Goal: Task Accomplishment & Management: Complete application form

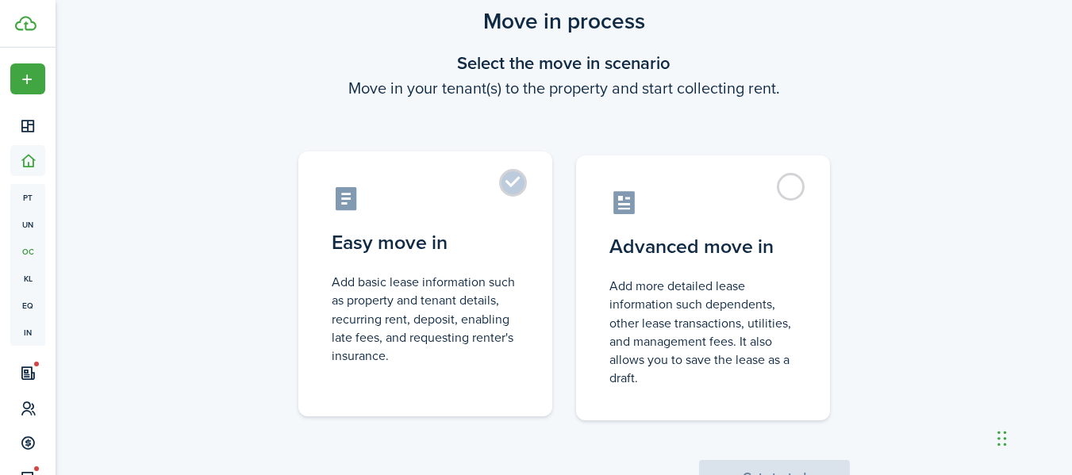
scroll to position [114, 0]
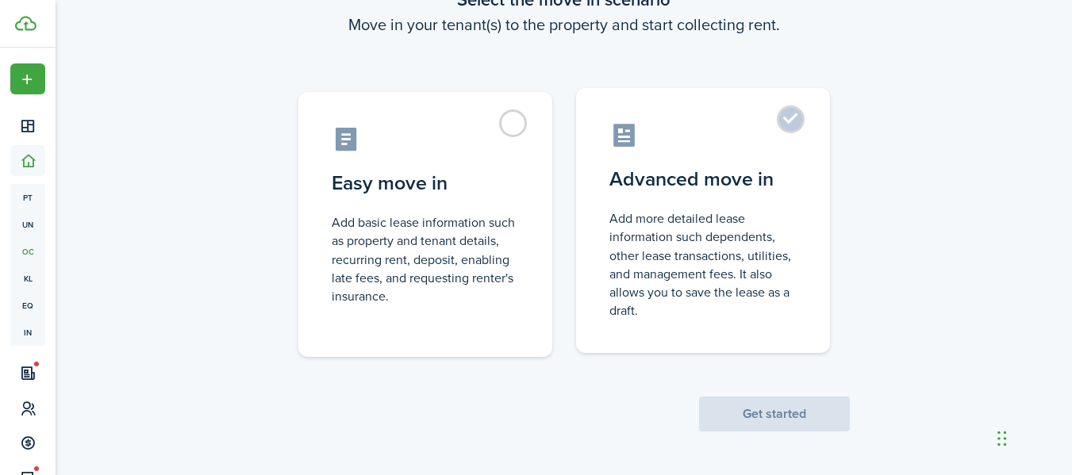
click at [652, 215] on control-radio-card-description "Add more detailed lease information such dependents, other lease transactions, …" at bounding box center [703, 265] width 187 height 110
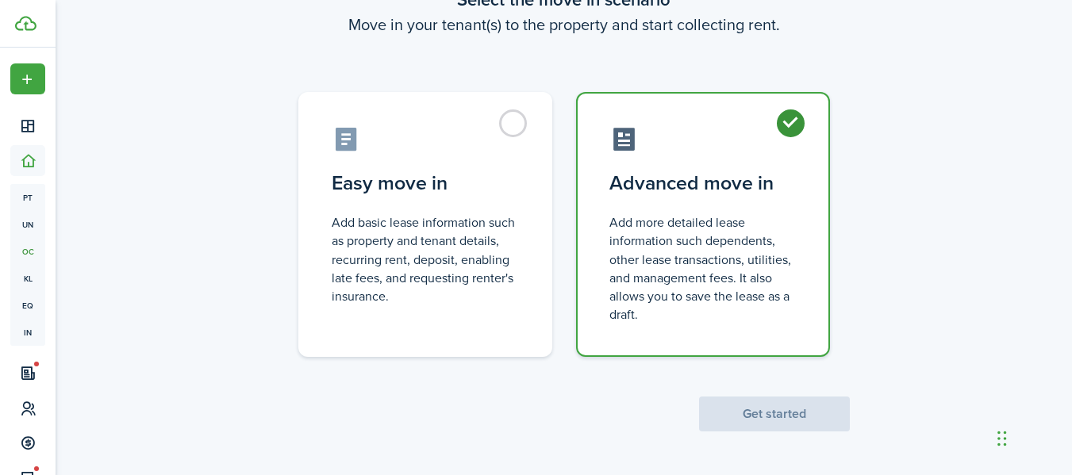
radio input "true"
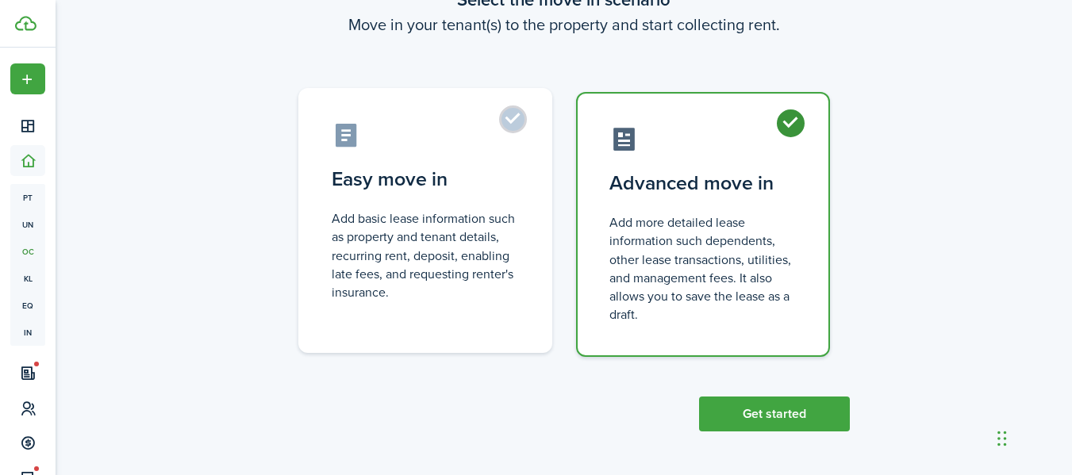
click at [413, 244] on control-radio-card-description "Add basic lease information such as property and tenant details, recurring rent…" at bounding box center [425, 256] width 187 height 92
radio input "true"
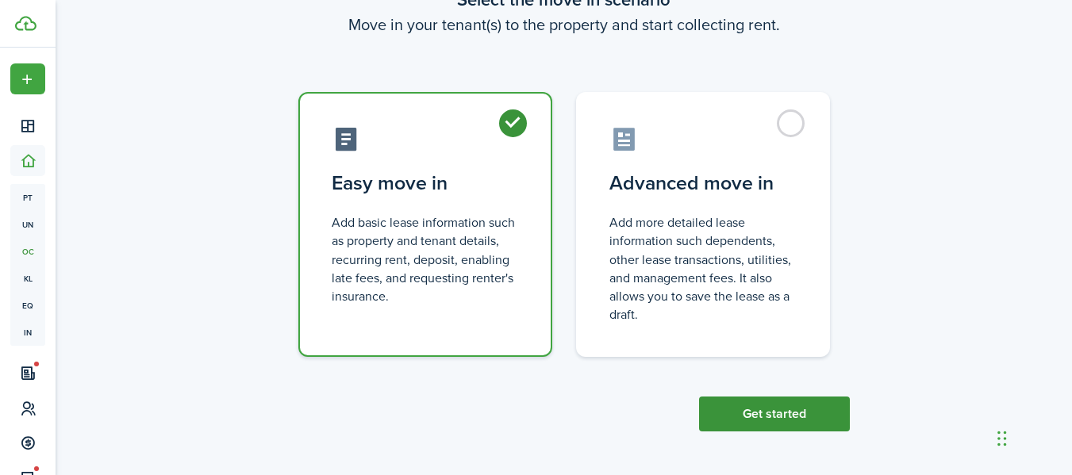
click at [772, 415] on button "Get started" at bounding box center [774, 414] width 151 height 35
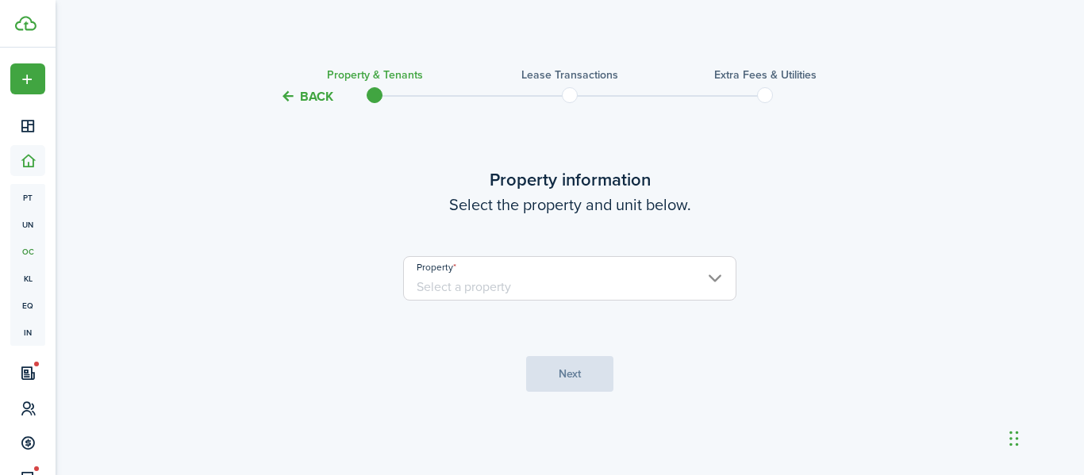
click at [477, 278] on input "Property" at bounding box center [569, 278] width 333 height 44
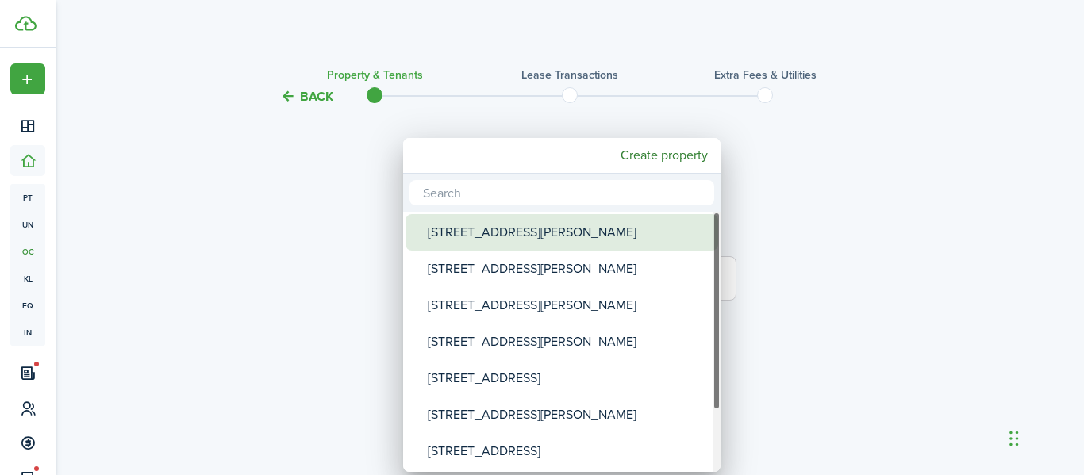
click at [514, 237] on div "[STREET_ADDRESS][PERSON_NAME]" at bounding box center [568, 232] width 281 height 37
type input "[STREET_ADDRESS][PERSON_NAME]"
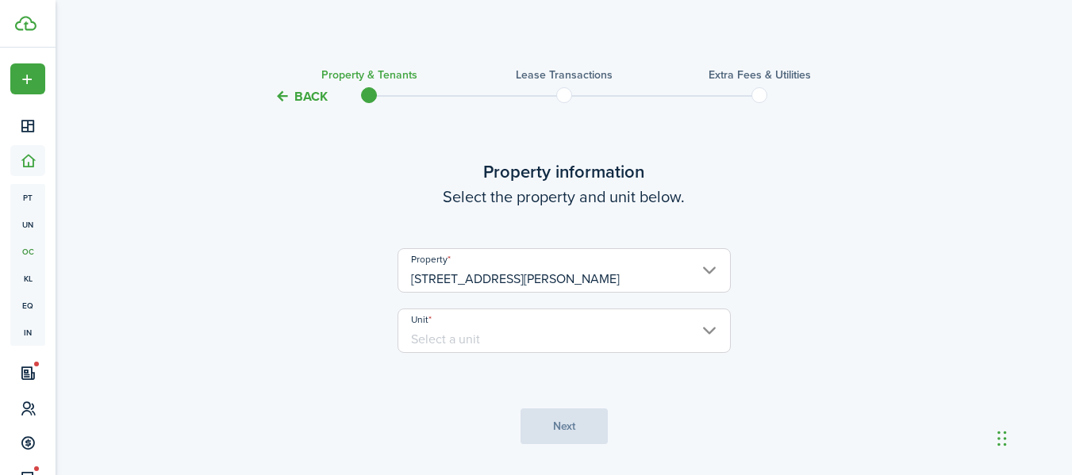
click at [533, 357] on unit-select "Unit" at bounding box center [564, 339] width 333 height 60
click at [540, 346] on input "Unit" at bounding box center [564, 331] width 333 height 44
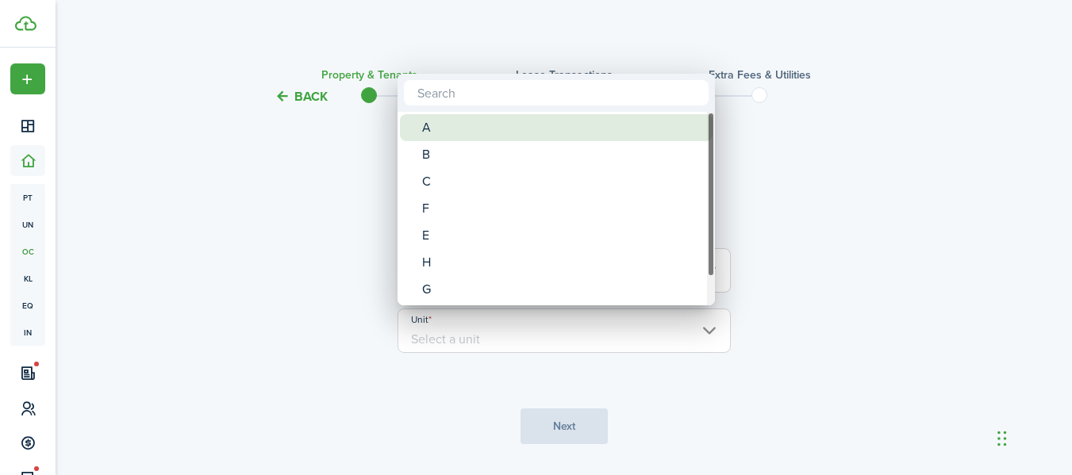
click at [505, 131] on div "A" at bounding box center [562, 127] width 281 height 27
type input "A"
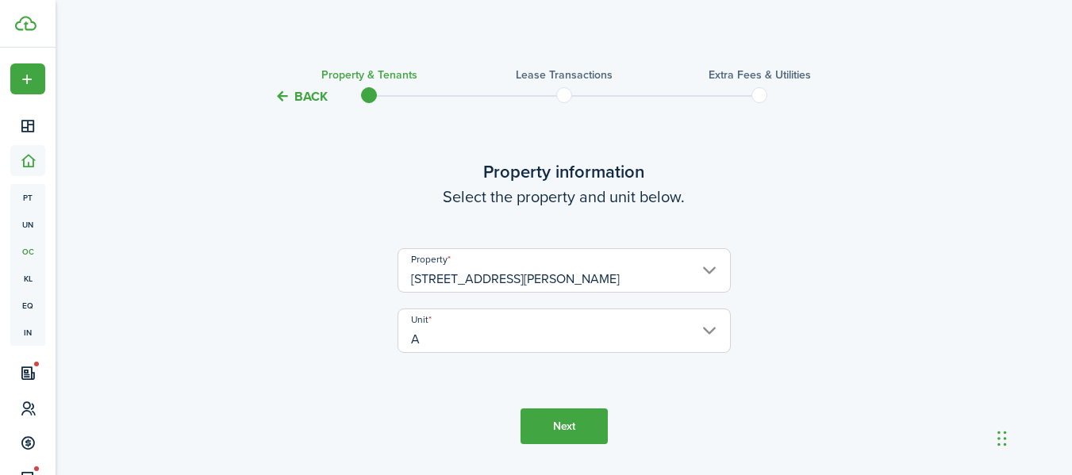
click at [584, 421] on button "Next" at bounding box center [564, 427] width 87 height 36
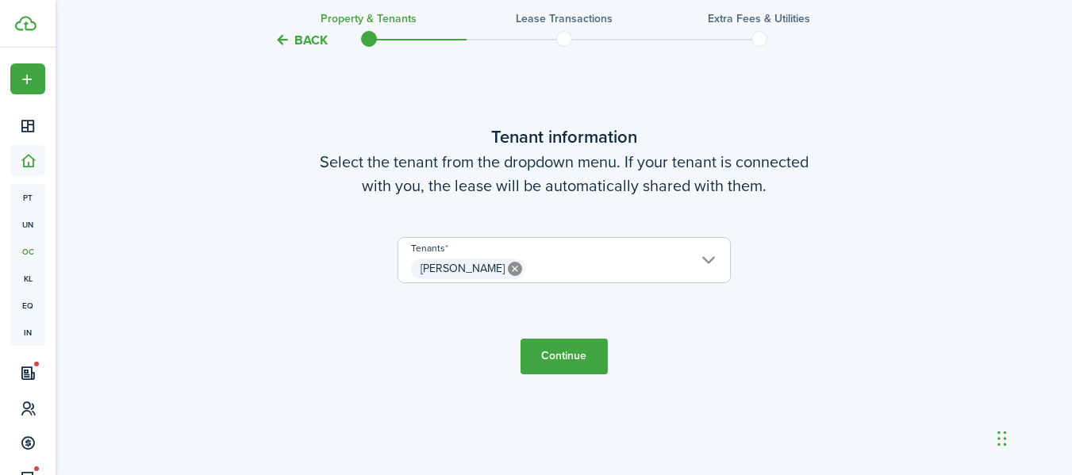
scroll to position [493, 0]
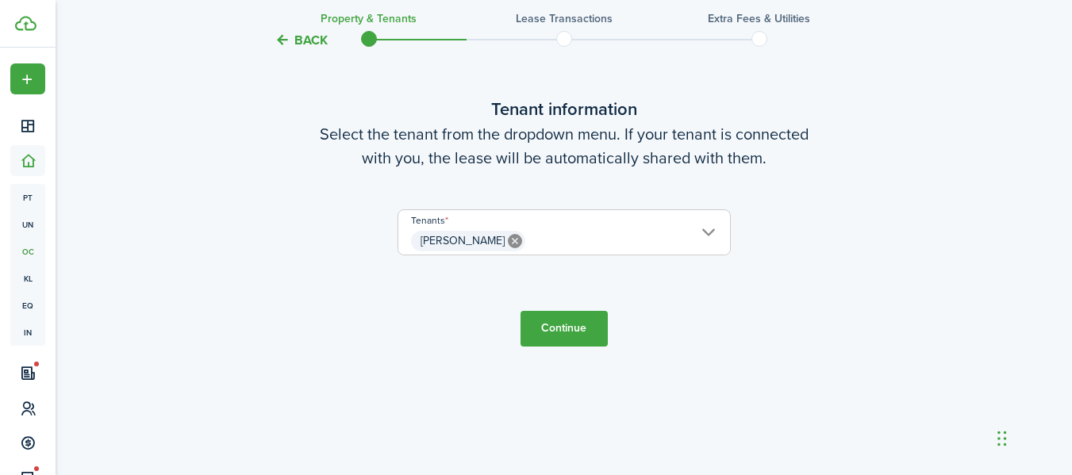
click at [583, 334] on button "Continue" at bounding box center [564, 329] width 87 height 36
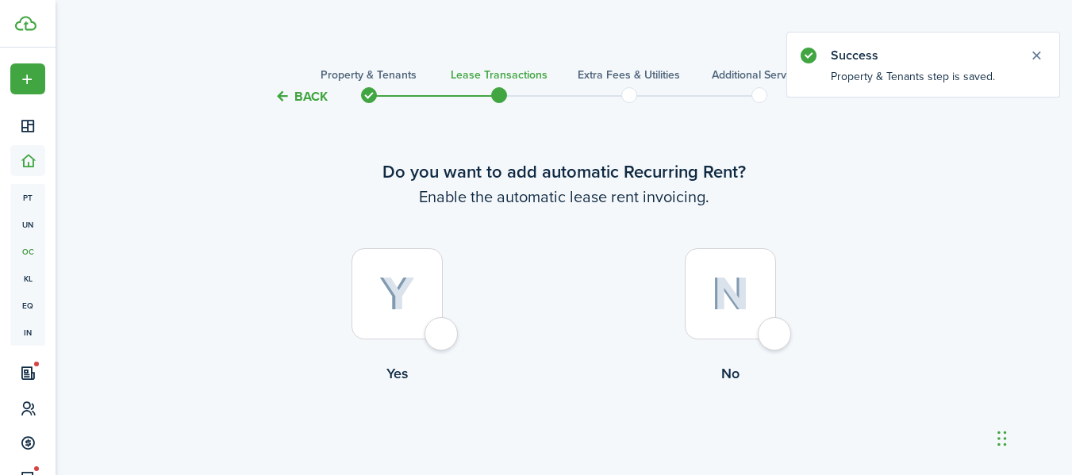
click at [443, 334] on div at bounding box center [397, 293] width 91 height 91
radio input "true"
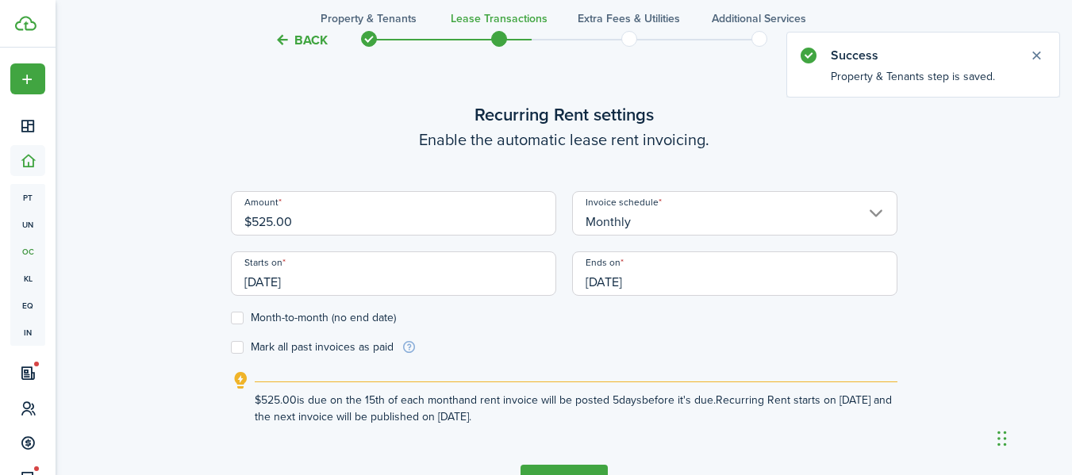
scroll to position [437, 0]
drag, startPoint x: 373, startPoint y: 226, endPoint x: 185, endPoint y: 231, distance: 188.2
click at [186, 230] on div "Back Property & Tenants Lease Transactions Extra fees & Utilities Additional Se…" at bounding box center [564, 78] width 921 height 919
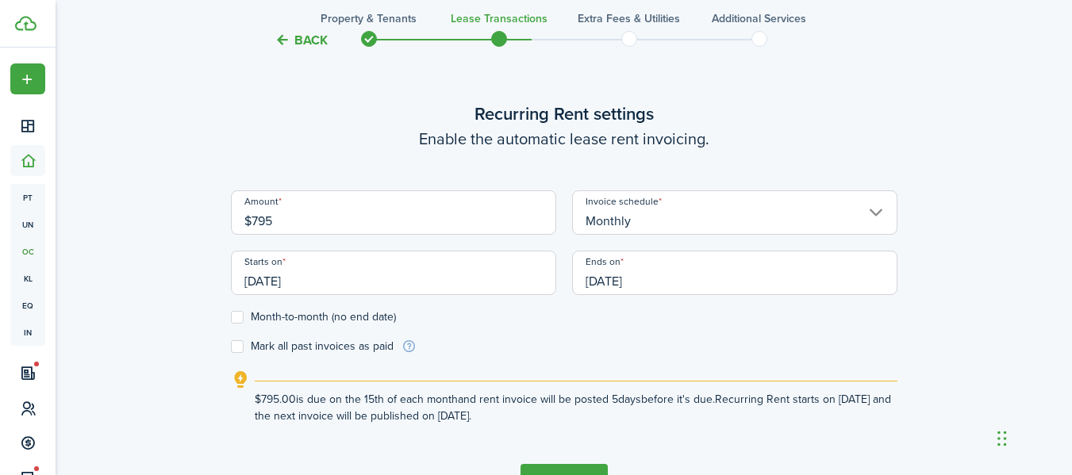
type input "$795.00"
click at [181, 231] on div "Back Property & Tenants Lease Transactions Extra fees & Utilities Additional Se…" at bounding box center [564, 78] width 921 height 919
click at [321, 282] on input "[DATE]" at bounding box center [393, 273] width 325 height 44
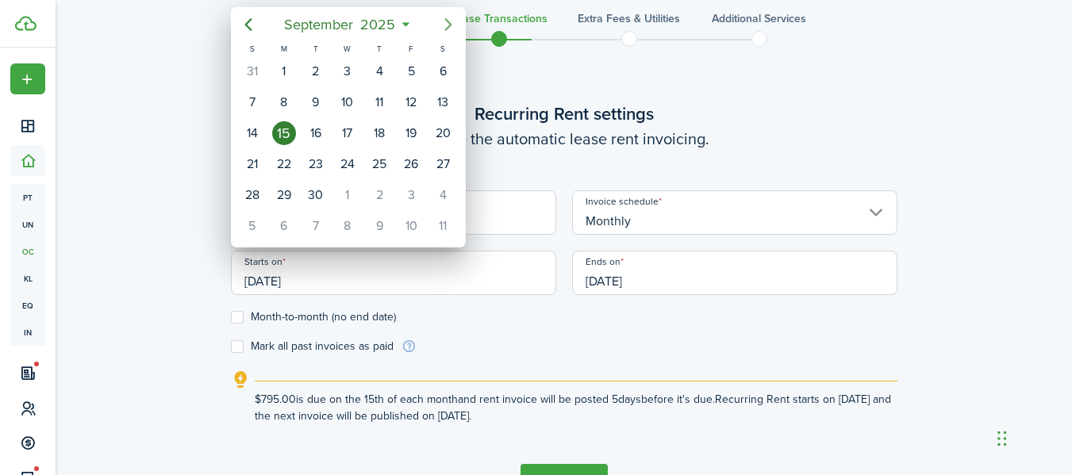
click at [441, 30] on icon "Next page" at bounding box center [448, 24] width 19 height 19
click at [441, 191] on div "1" at bounding box center [443, 195] width 24 height 24
type input "[DATE]"
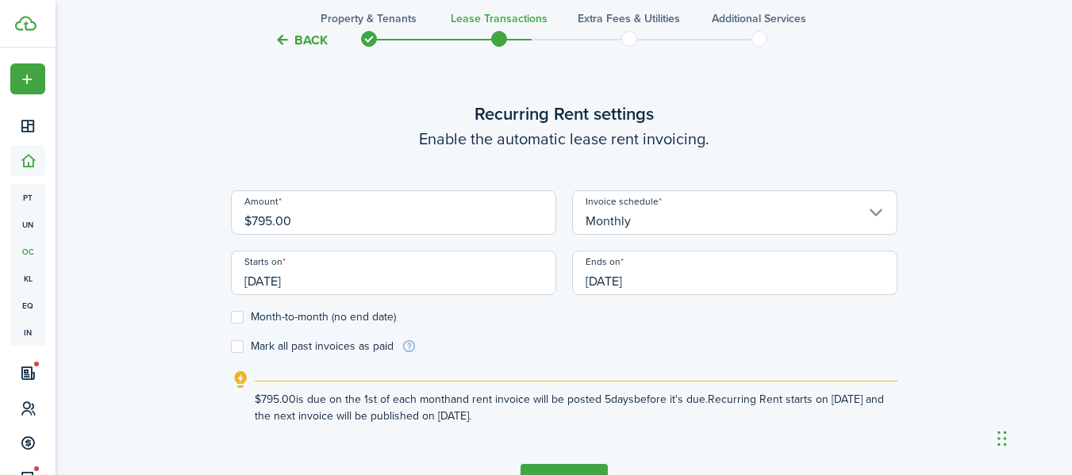
scroll to position [0, 0]
click at [146, 285] on div "Back Property & Tenants Lease Transactions Extra fees & Utilities Additional Se…" at bounding box center [564, 78] width 921 height 919
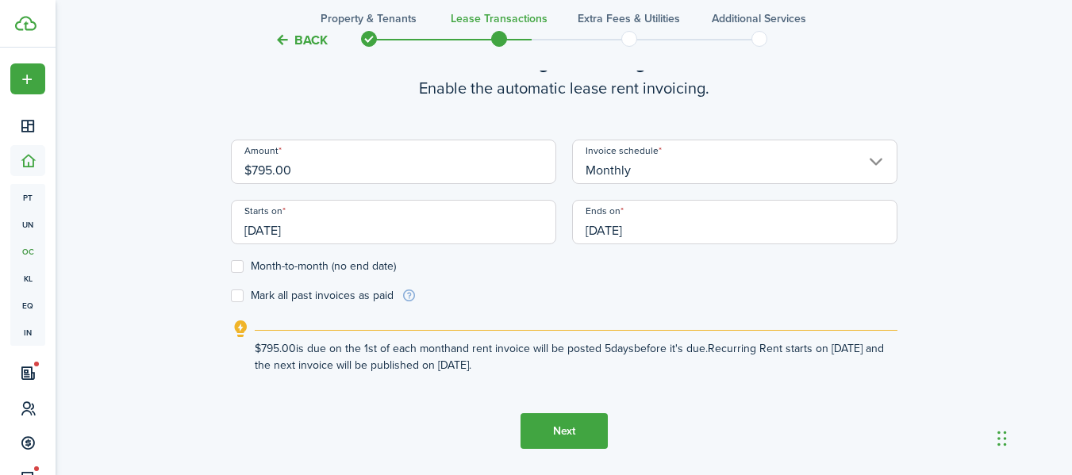
scroll to position [516, 0]
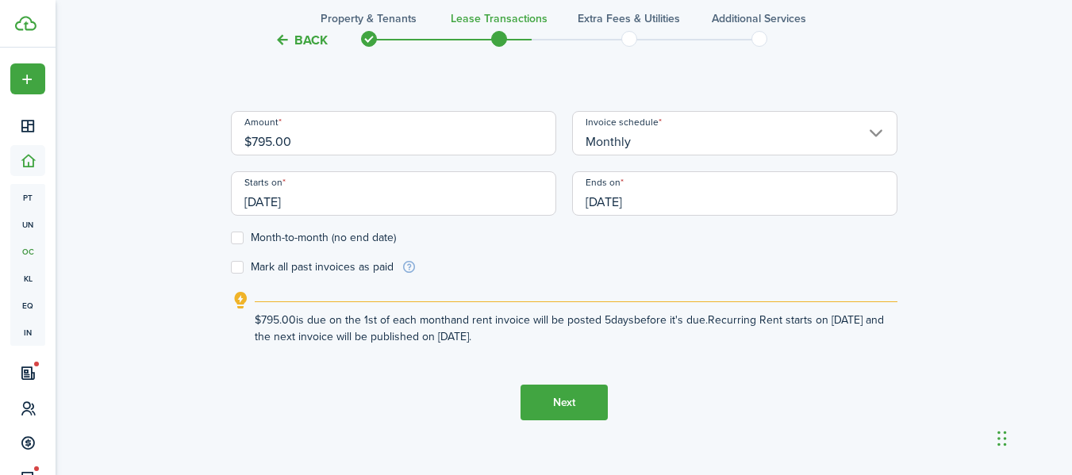
click at [688, 199] on input "[DATE]" at bounding box center [734, 193] width 325 height 44
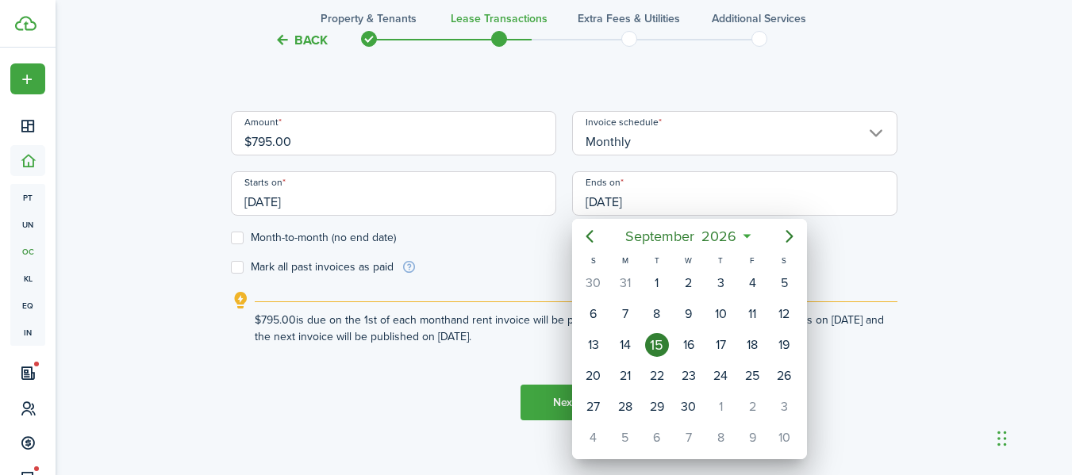
click at [237, 237] on div at bounding box center [536, 237] width 1326 height 729
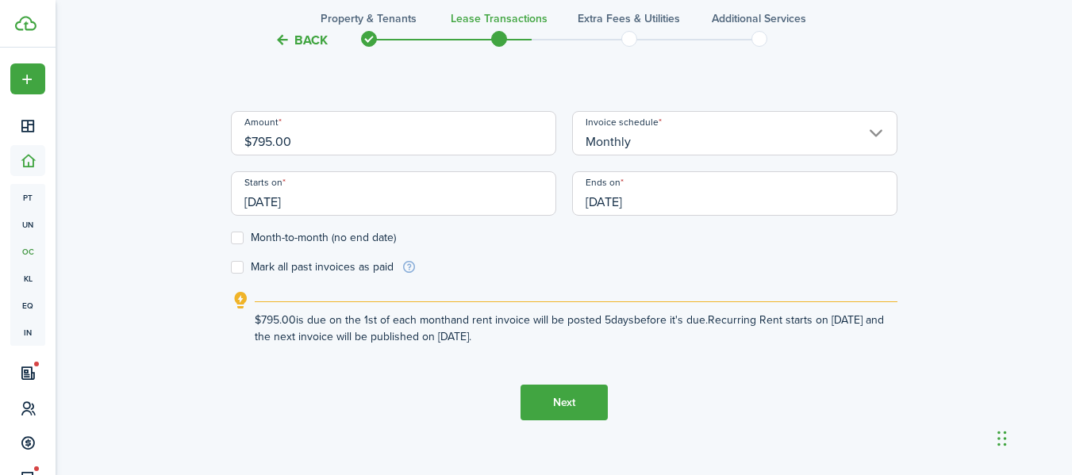
click at [234, 236] on label "Month-to-month (no end date)" at bounding box center [313, 238] width 165 height 13
click at [231, 238] on input "Month-to-month (no end date)" at bounding box center [230, 238] width 1 height 1
checkbox input "true"
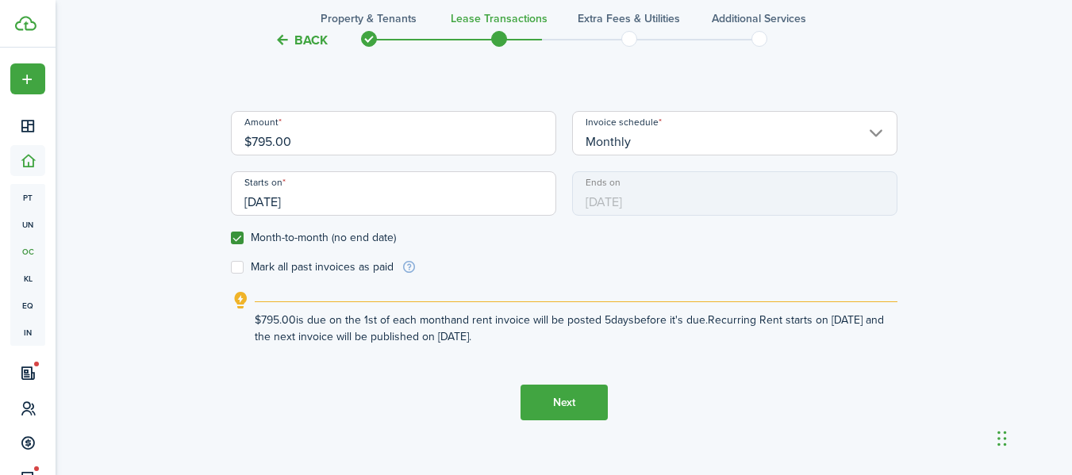
click at [564, 398] on button "Next" at bounding box center [564, 403] width 87 height 36
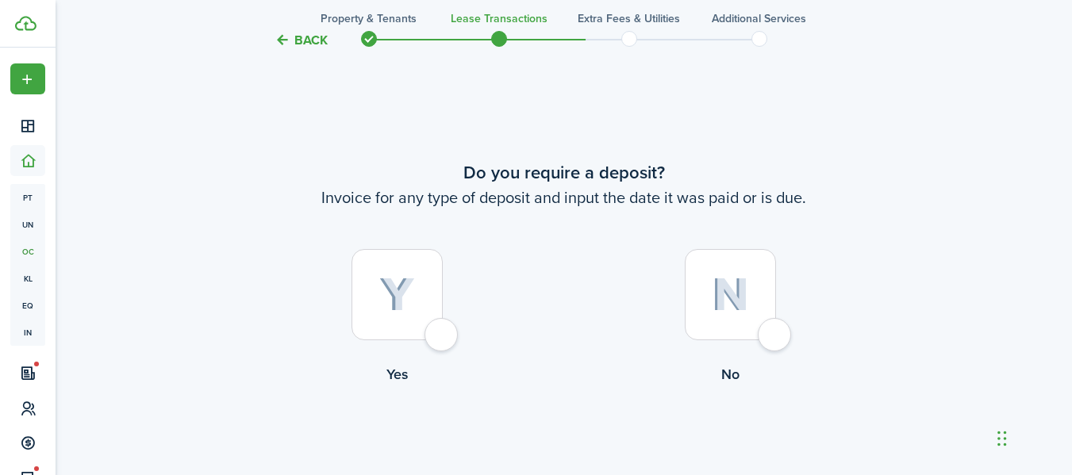
scroll to position [912, 0]
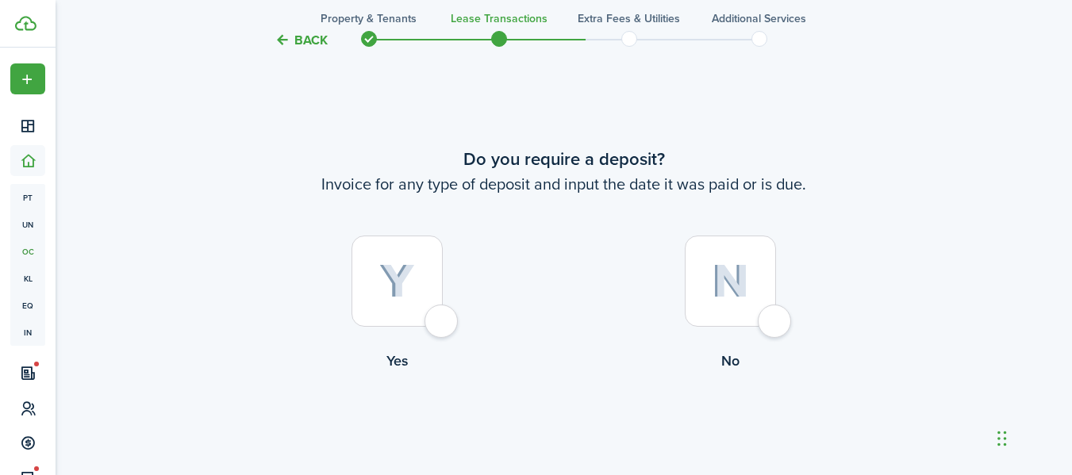
click at [443, 326] on div at bounding box center [397, 281] width 91 height 91
radio input "true"
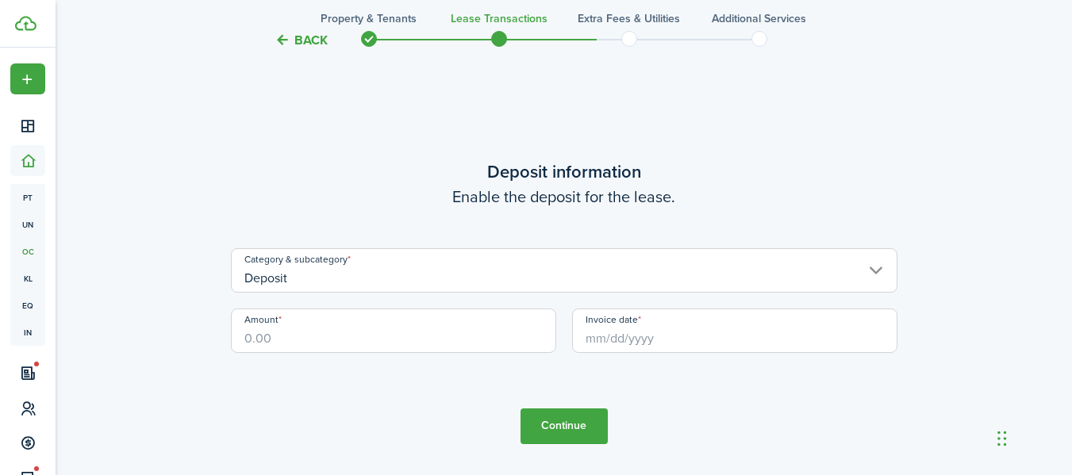
scroll to position [1388, 0]
click at [325, 345] on input "Amount" at bounding box center [393, 330] width 325 height 44
type input "$700.00"
click at [353, 394] on tc-wizard-step "Deposit information Enable the deposit for the lease. Category & subcategory De…" at bounding box center [564, 300] width 667 height 475
click at [670, 326] on input "Invoice date" at bounding box center [734, 330] width 325 height 44
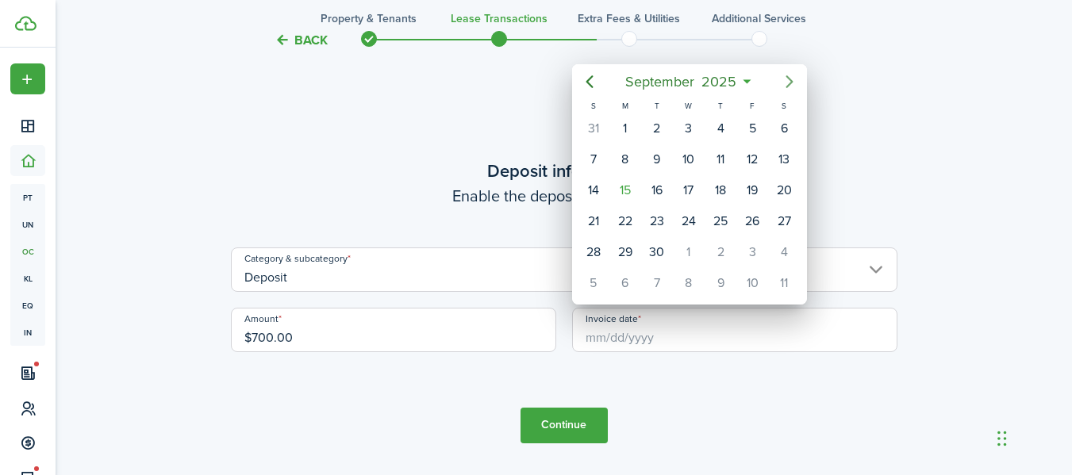
click at [785, 76] on icon "Next page" at bounding box center [789, 81] width 19 height 19
click at [749, 253] on div "31" at bounding box center [753, 253] width 24 height 24
type input "[DATE]"
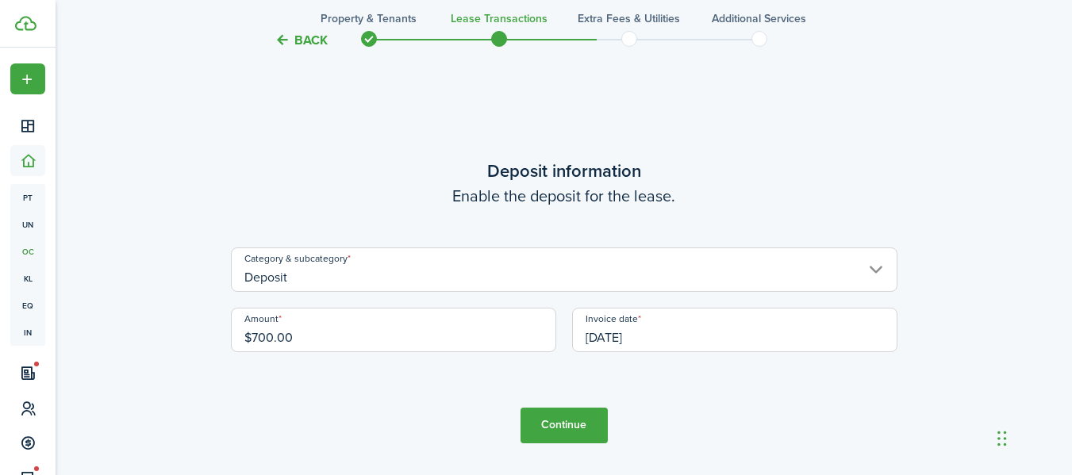
click at [568, 429] on button "Continue" at bounding box center [564, 426] width 87 height 36
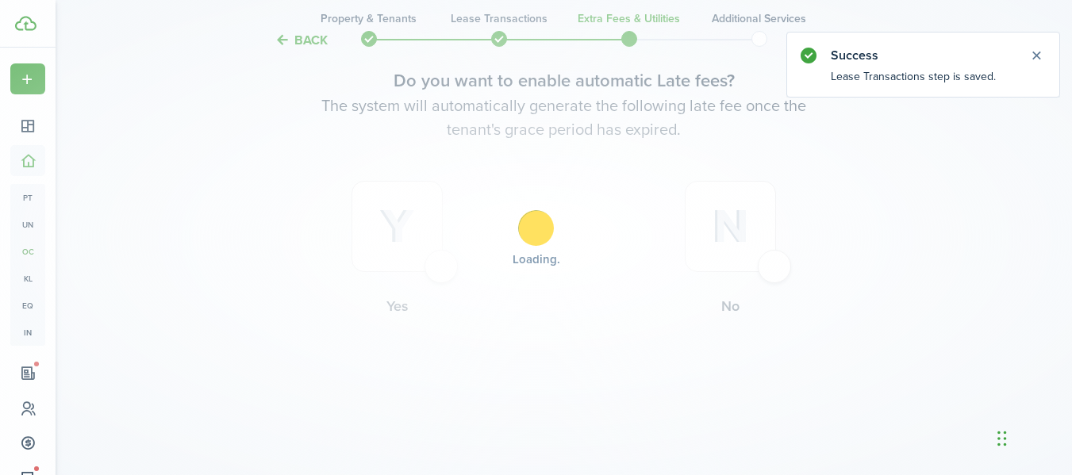
scroll to position [0, 0]
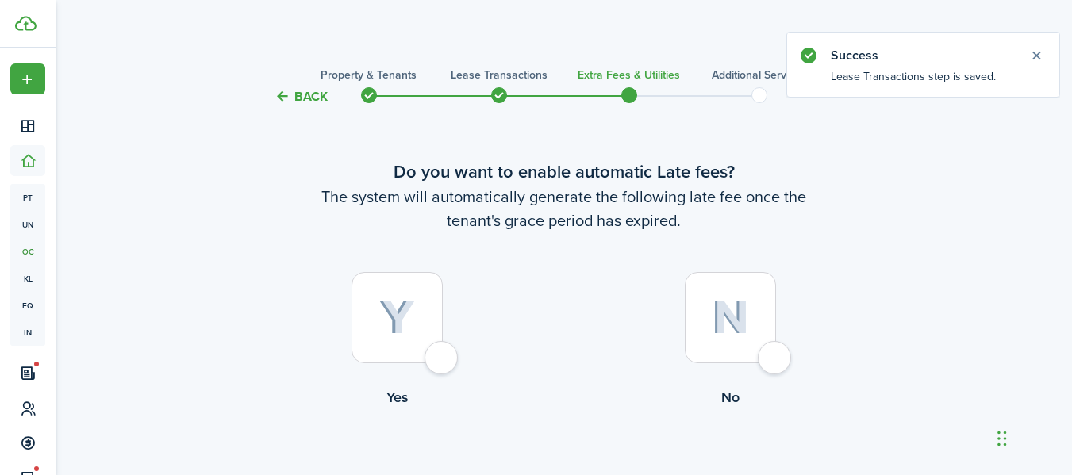
click at [437, 355] on div at bounding box center [397, 317] width 91 height 91
radio input "true"
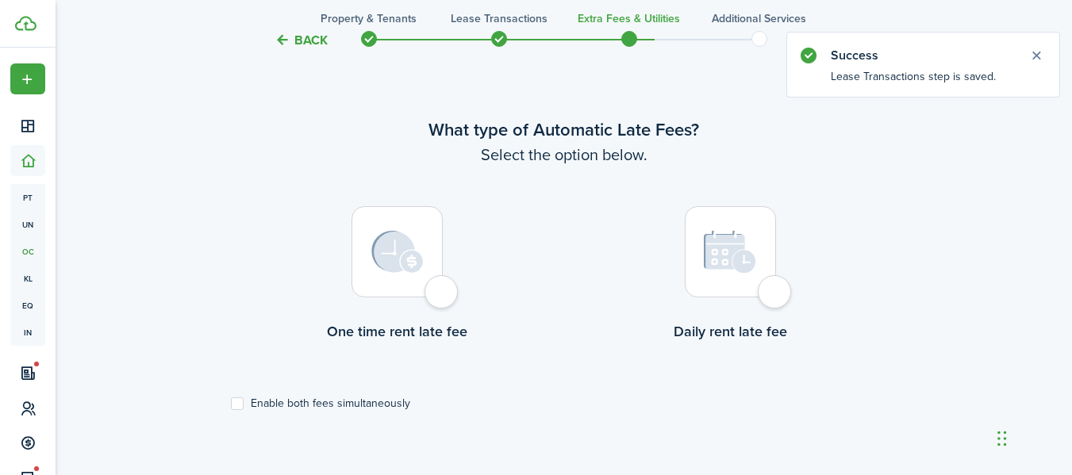
scroll to position [460, 0]
click at [387, 404] on label "Enable both fees simultaneously" at bounding box center [320, 403] width 179 height 13
click at [231, 404] on input "Enable both fees simultaneously" at bounding box center [230, 403] width 1 height 1
checkbox input "true"
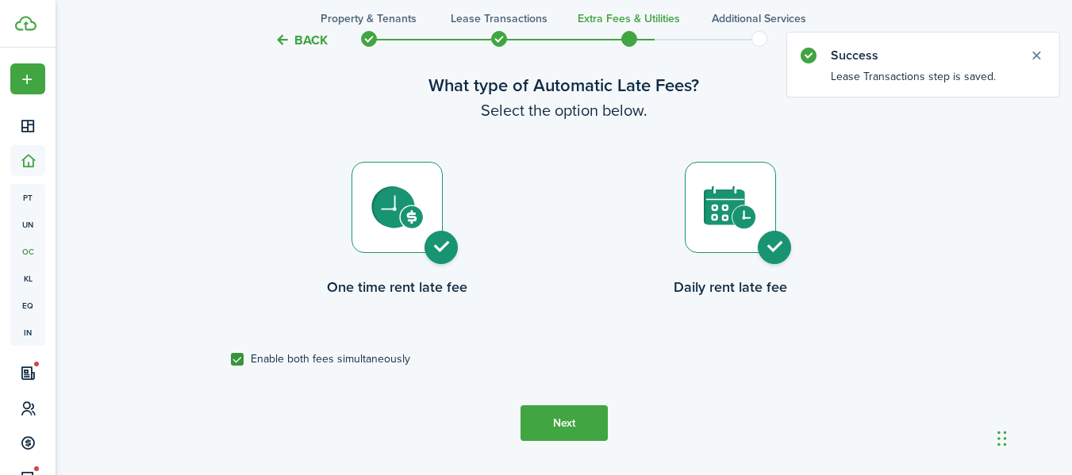
scroll to position [540, 0]
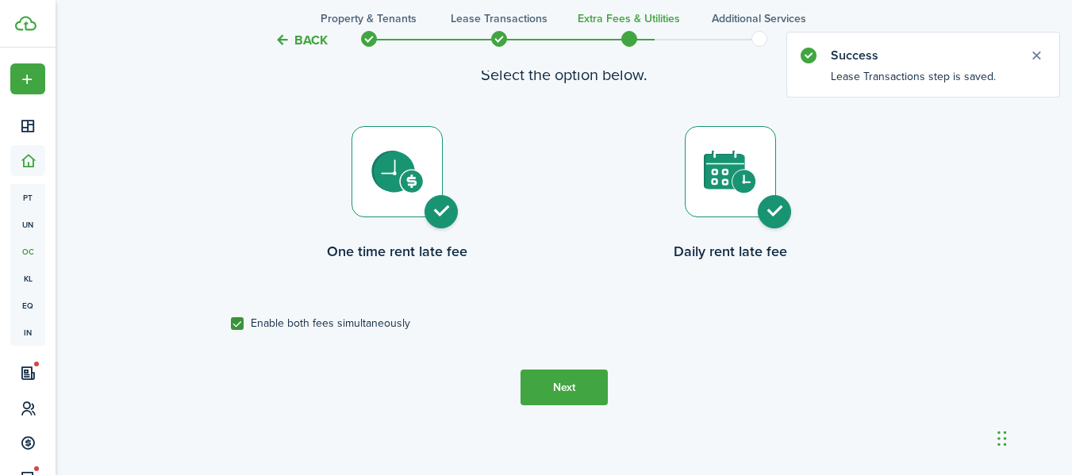
click at [558, 391] on button "Next" at bounding box center [564, 388] width 87 height 36
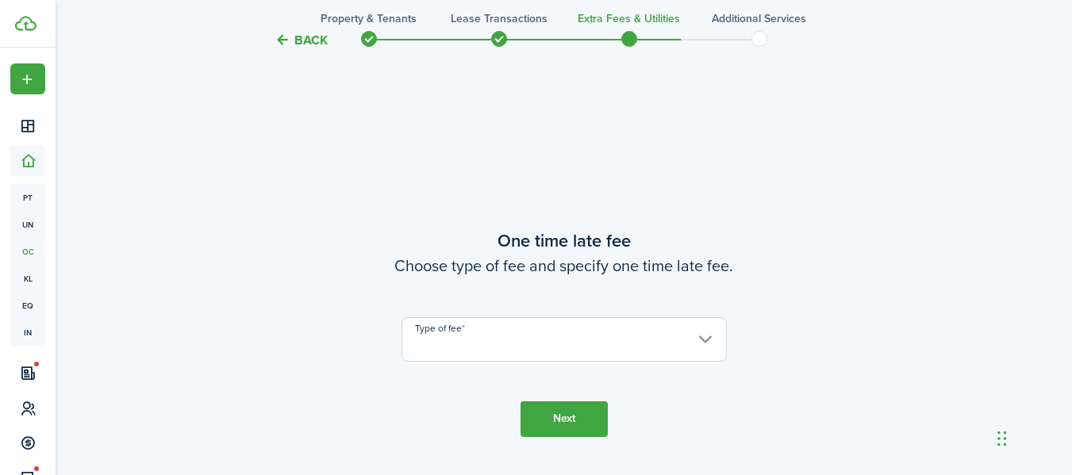
scroll to position [936, 0]
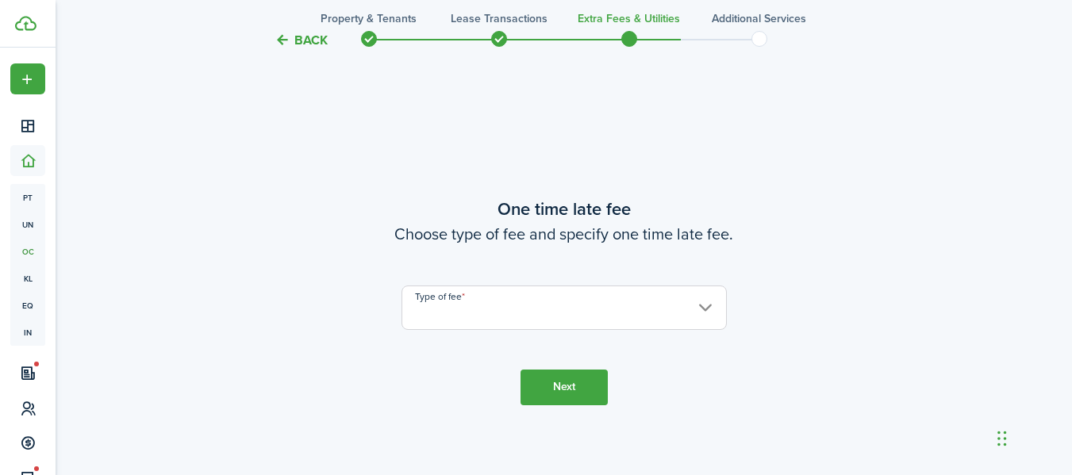
click at [498, 322] on input "Type of fee" at bounding box center [564, 308] width 325 height 44
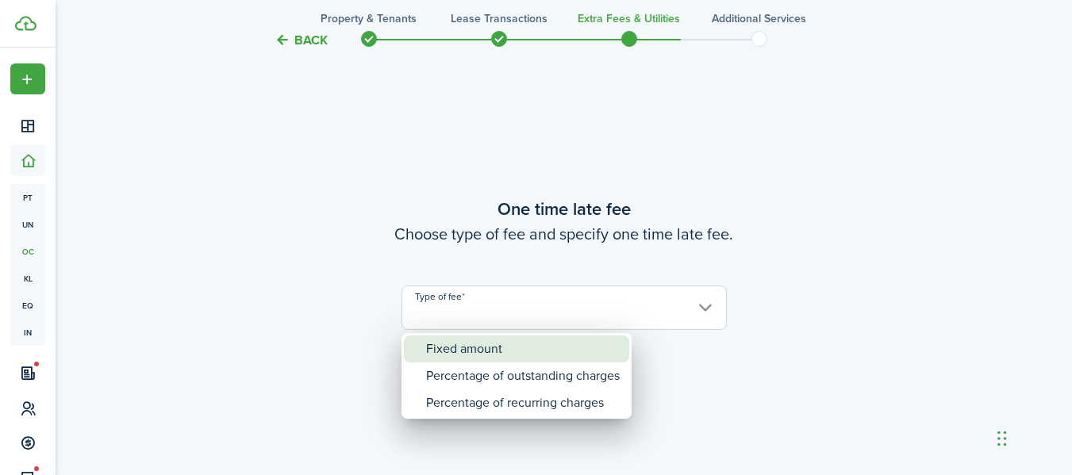
click at [502, 347] on div "Fixed amount" at bounding box center [523, 349] width 194 height 27
type input "Fixed amount"
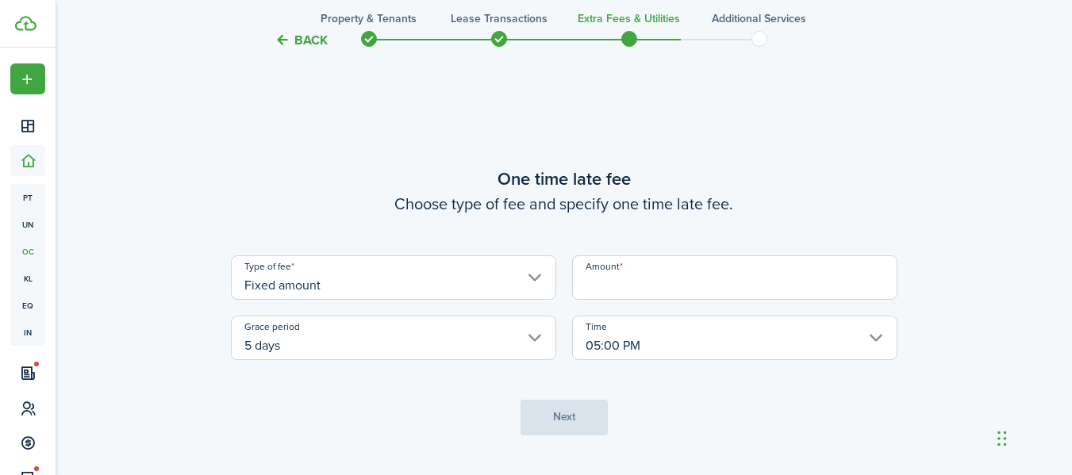
click at [598, 276] on input "Amount" at bounding box center [734, 278] width 325 height 44
type input "$50.00"
click at [693, 397] on tc-wizard-step "One time late fee Choose type of fee and specify one time late fee. Type of fee…" at bounding box center [564, 300] width 667 height 475
click at [533, 407] on button "Next" at bounding box center [564, 418] width 87 height 36
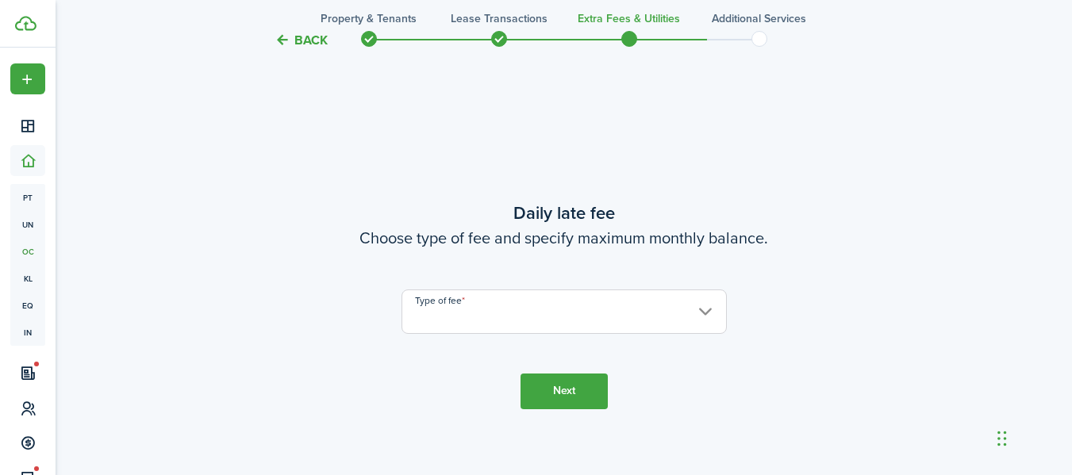
scroll to position [1411, 0]
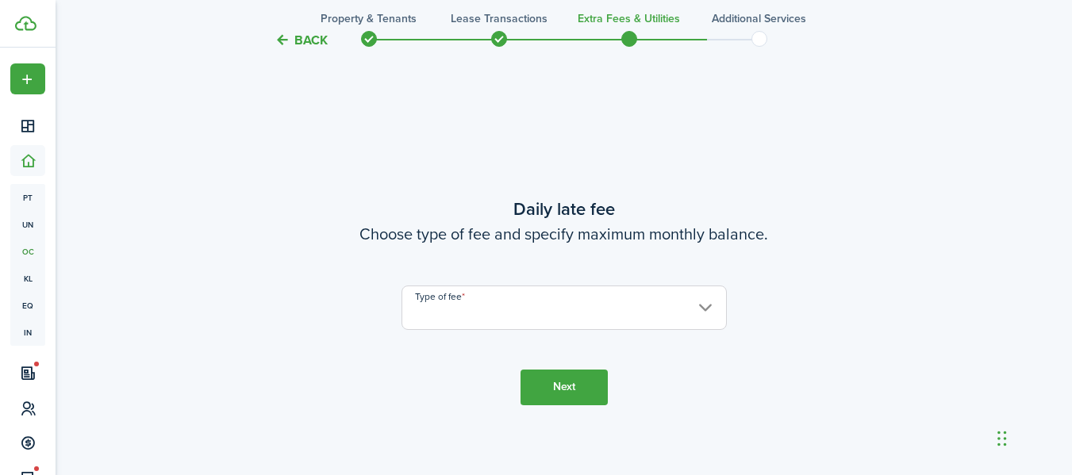
click at [511, 314] on input "Type of fee" at bounding box center [564, 308] width 325 height 44
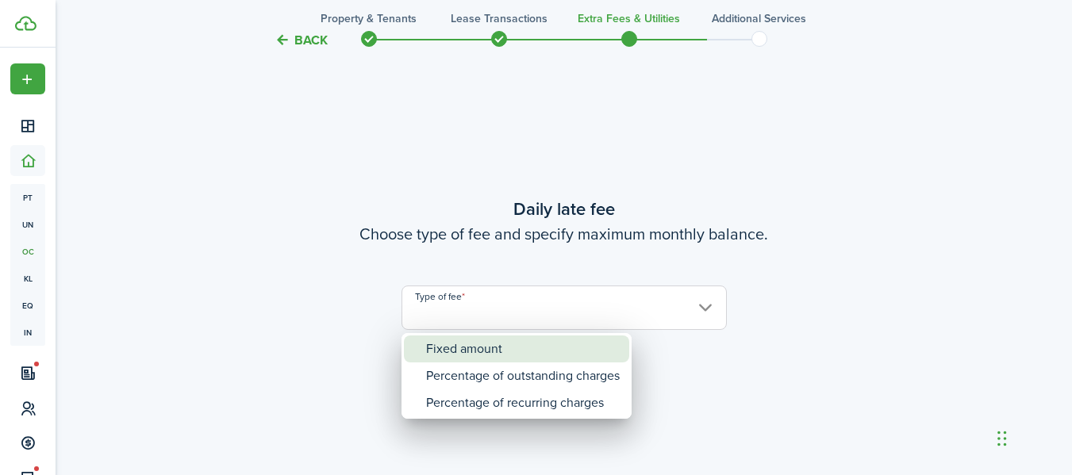
click at [519, 345] on div "Fixed amount" at bounding box center [523, 349] width 194 height 27
type input "Fixed amount"
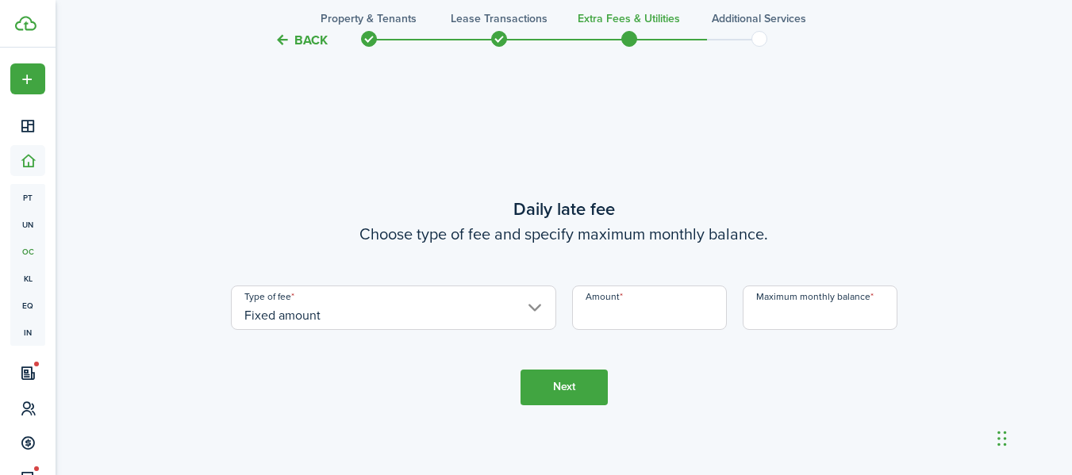
click at [596, 312] on input "Amount" at bounding box center [649, 308] width 155 height 44
type input "$10.00"
click at [664, 362] on tc-wizard-step "Daily late fee Choose type of fee and specify maximum monthly balance. Type of …" at bounding box center [564, 300] width 667 height 475
click at [770, 314] on input "Maximum monthly balance" at bounding box center [820, 308] width 155 height 44
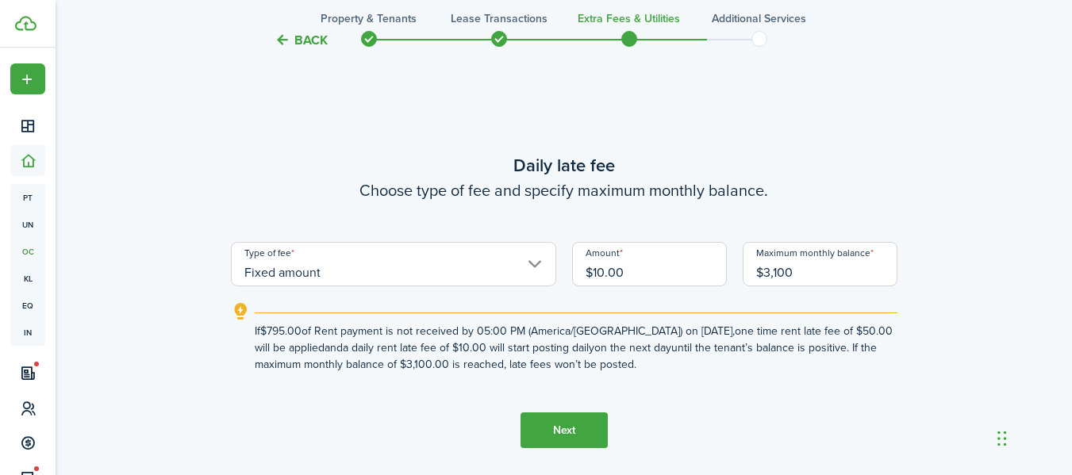
type input "$3,100.00"
click at [767, 411] on tc-wizard-step "Daily late fee Choose type of fee and specify maximum monthly balance. Type of …" at bounding box center [564, 300] width 667 height 475
click at [588, 422] on button "Next" at bounding box center [564, 431] width 87 height 36
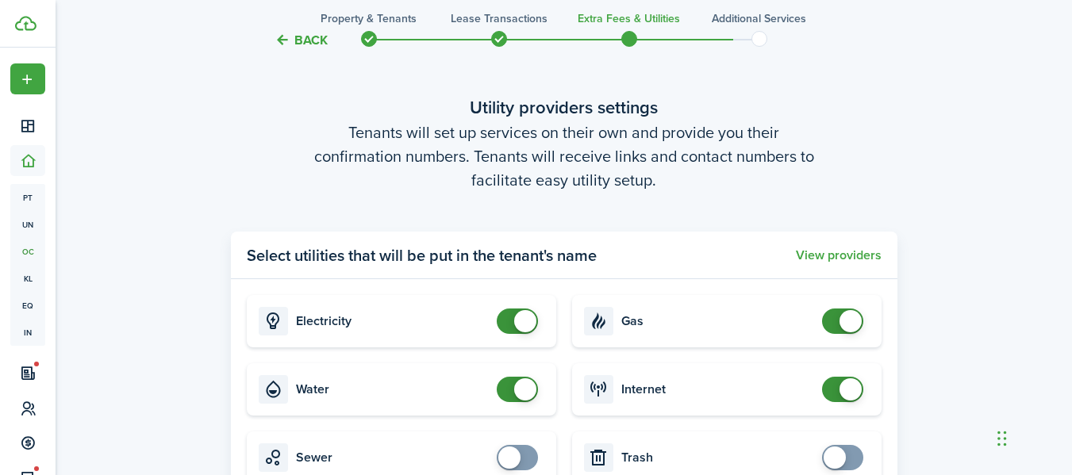
scroll to position [1966, 0]
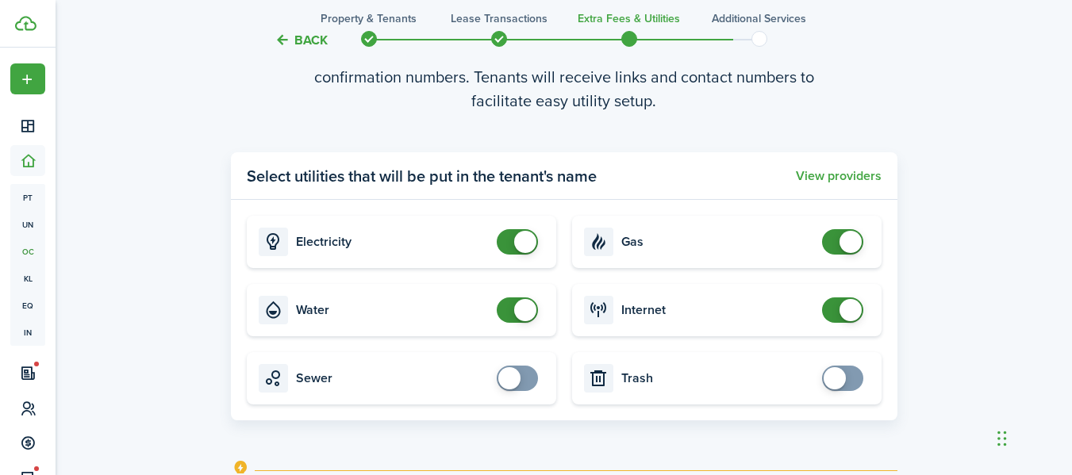
checkbox input "true"
click at [514, 373] on span at bounding box center [510, 379] width 22 height 22
checkbox input "false"
click at [835, 236] on span at bounding box center [843, 241] width 16 height 25
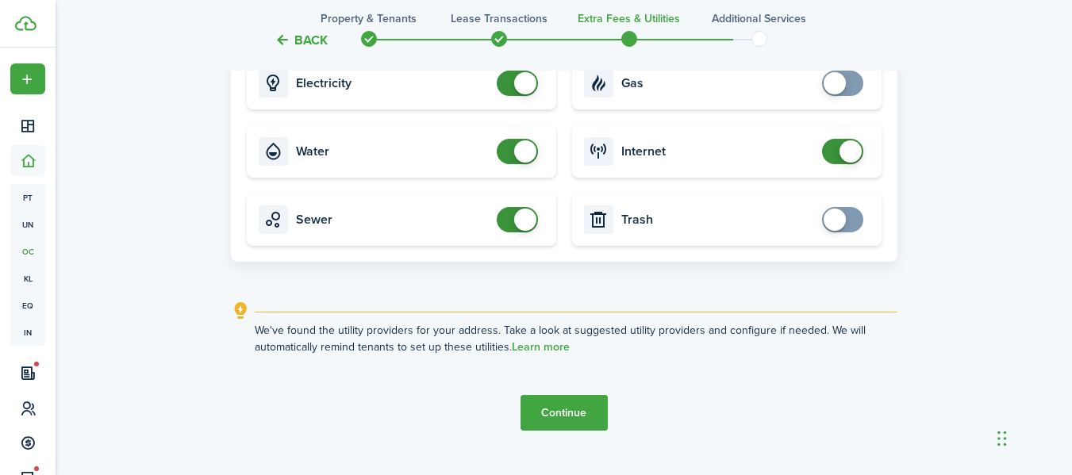
scroll to position [2156, 0]
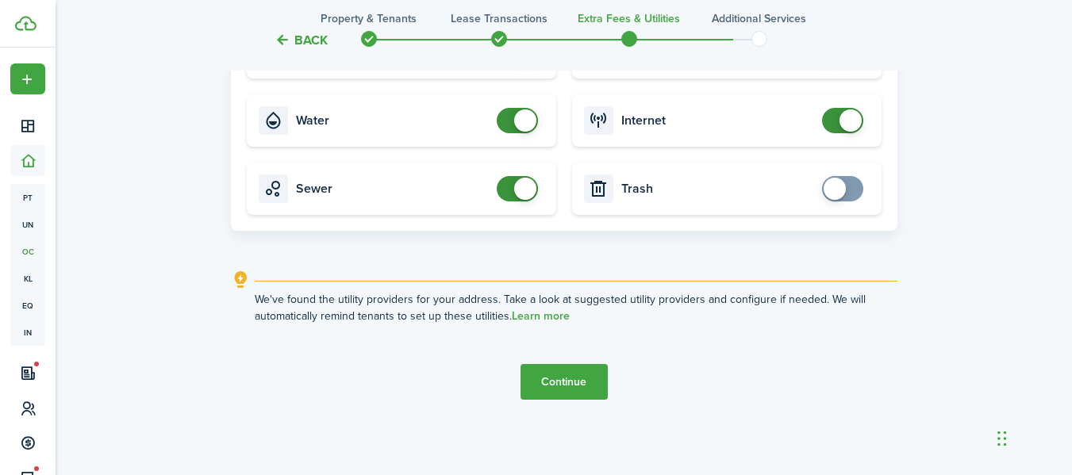
click at [556, 380] on button "Continue" at bounding box center [564, 382] width 87 height 36
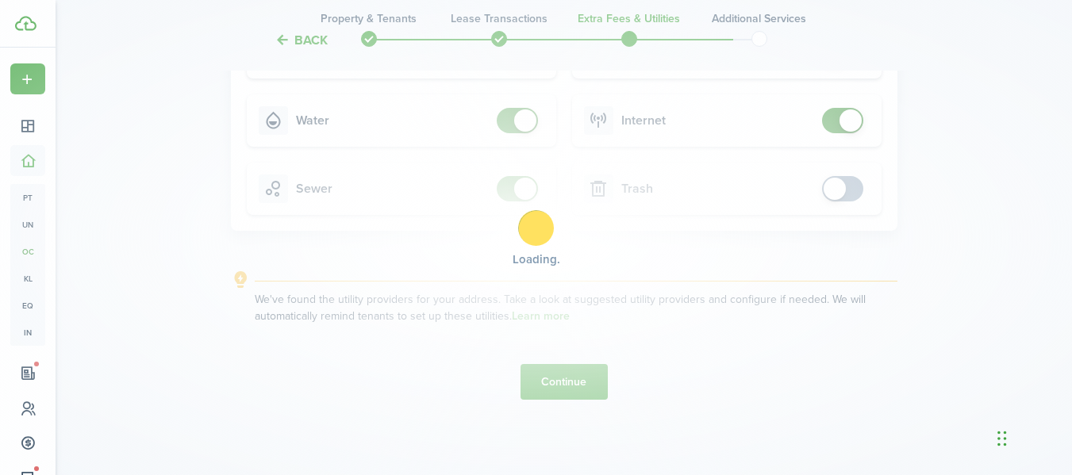
scroll to position [0, 0]
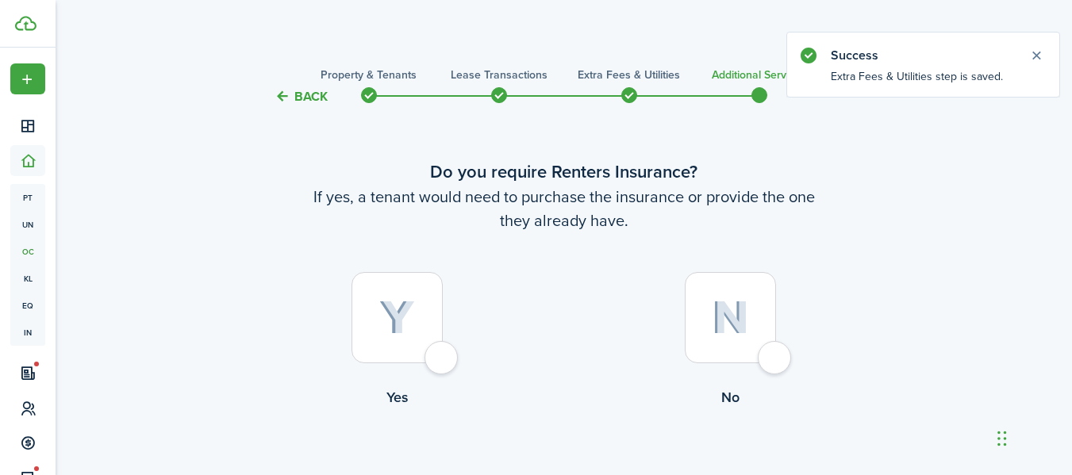
click at [773, 364] on div at bounding box center [730, 317] width 91 height 91
radio input "true"
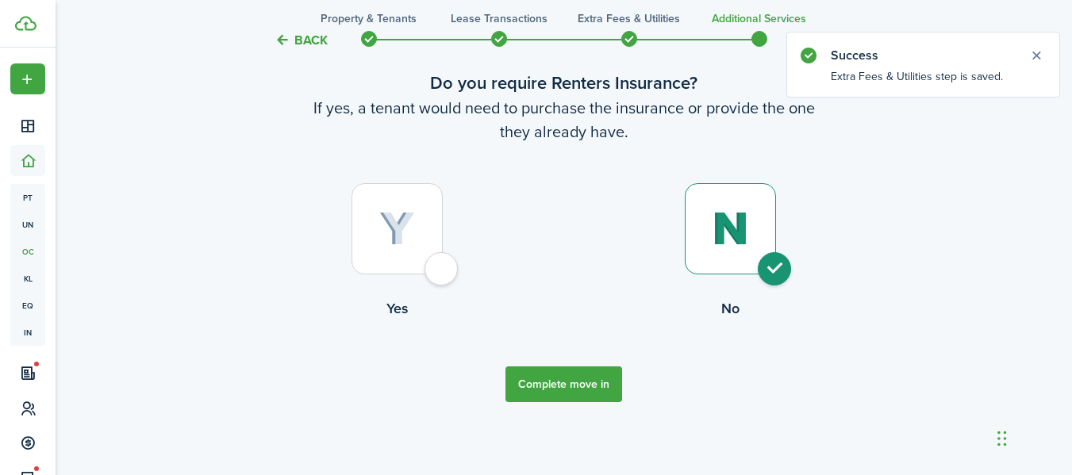
scroll to position [91, 0]
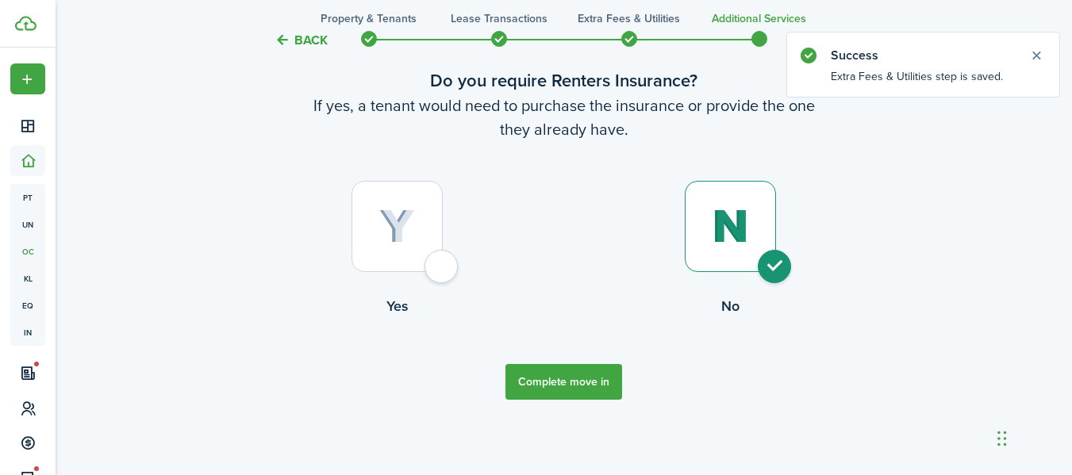
click at [607, 378] on button "Complete move in" at bounding box center [564, 382] width 117 height 36
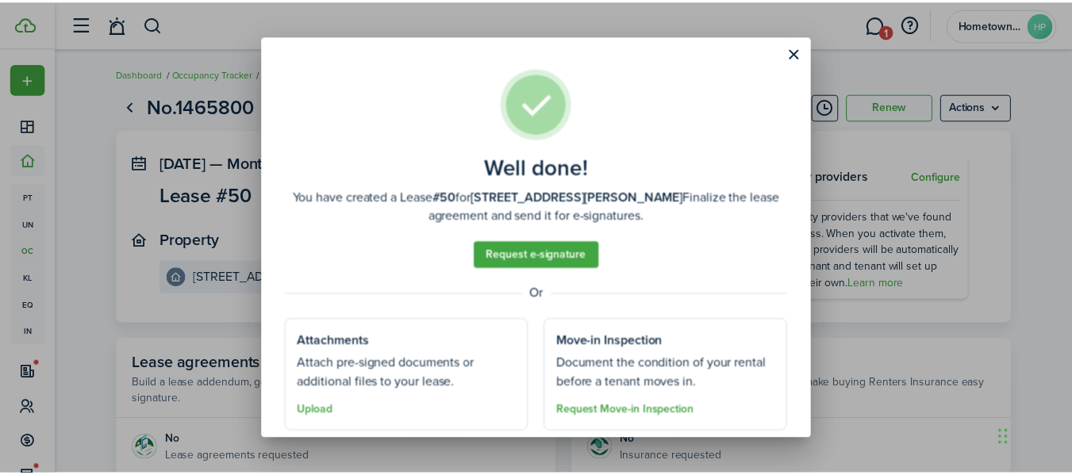
scroll to position [46, 0]
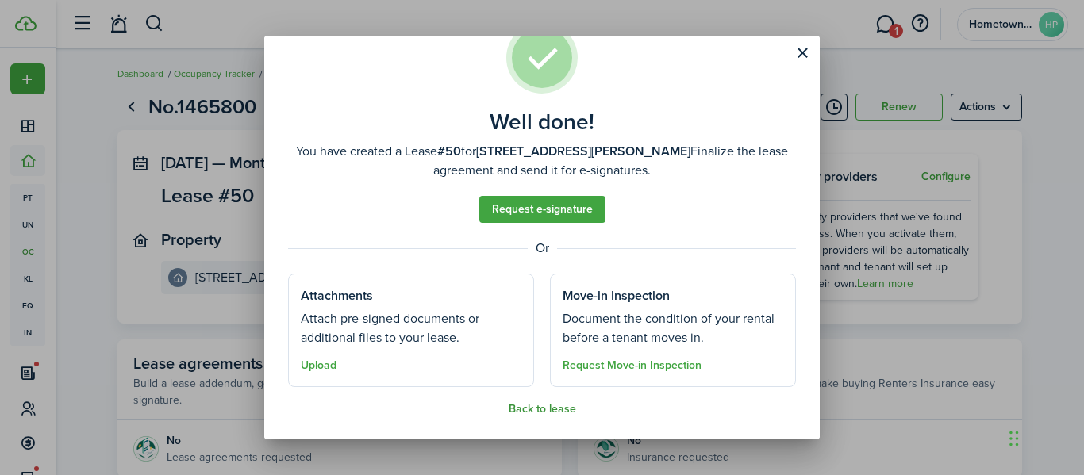
click at [553, 405] on button "Back to lease" at bounding box center [542, 409] width 67 height 13
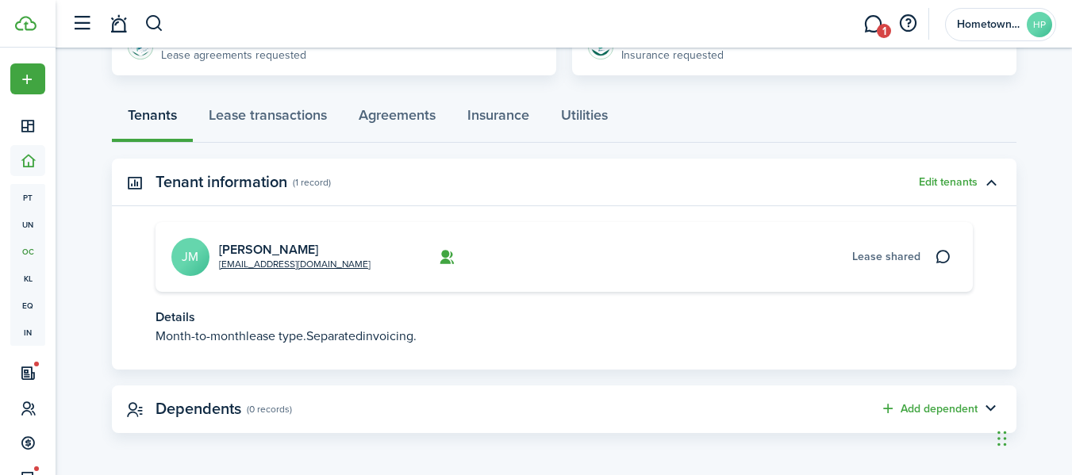
scroll to position [404, 0]
click at [289, 119] on link "Lease transactions" at bounding box center [268, 118] width 150 height 48
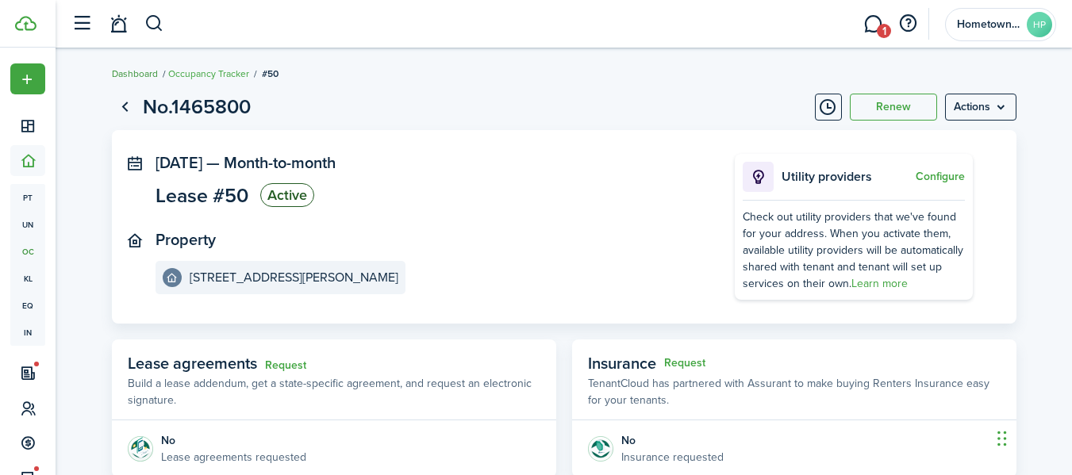
click at [144, 71] on link "Dashboard" at bounding box center [135, 74] width 46 height 14
